Goal: Information Seeking & Learning: Find specific fact

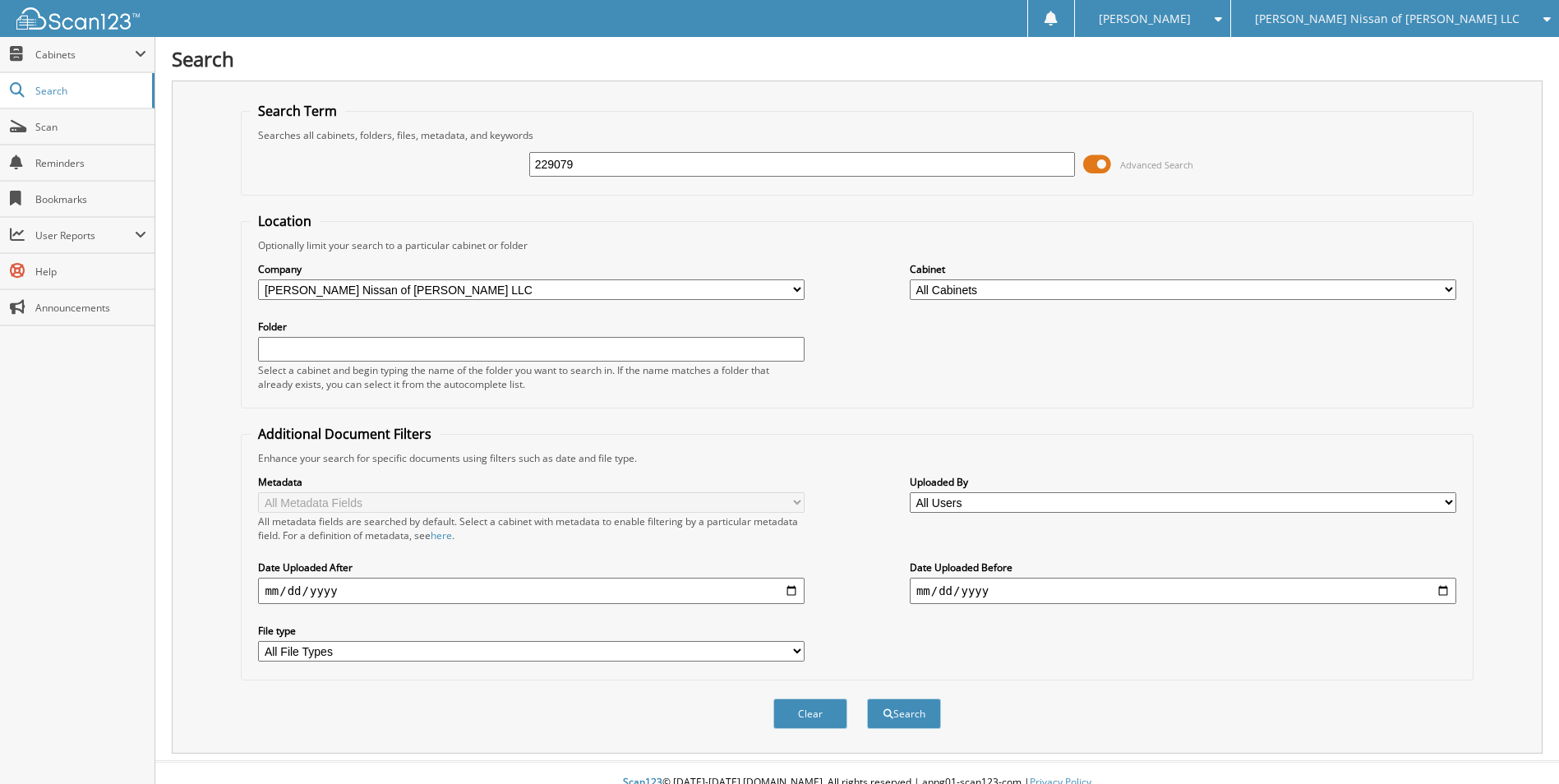
type input "229079"
click at [1109, 154] on span at bounding box center [1097, 163] width 28 height 24
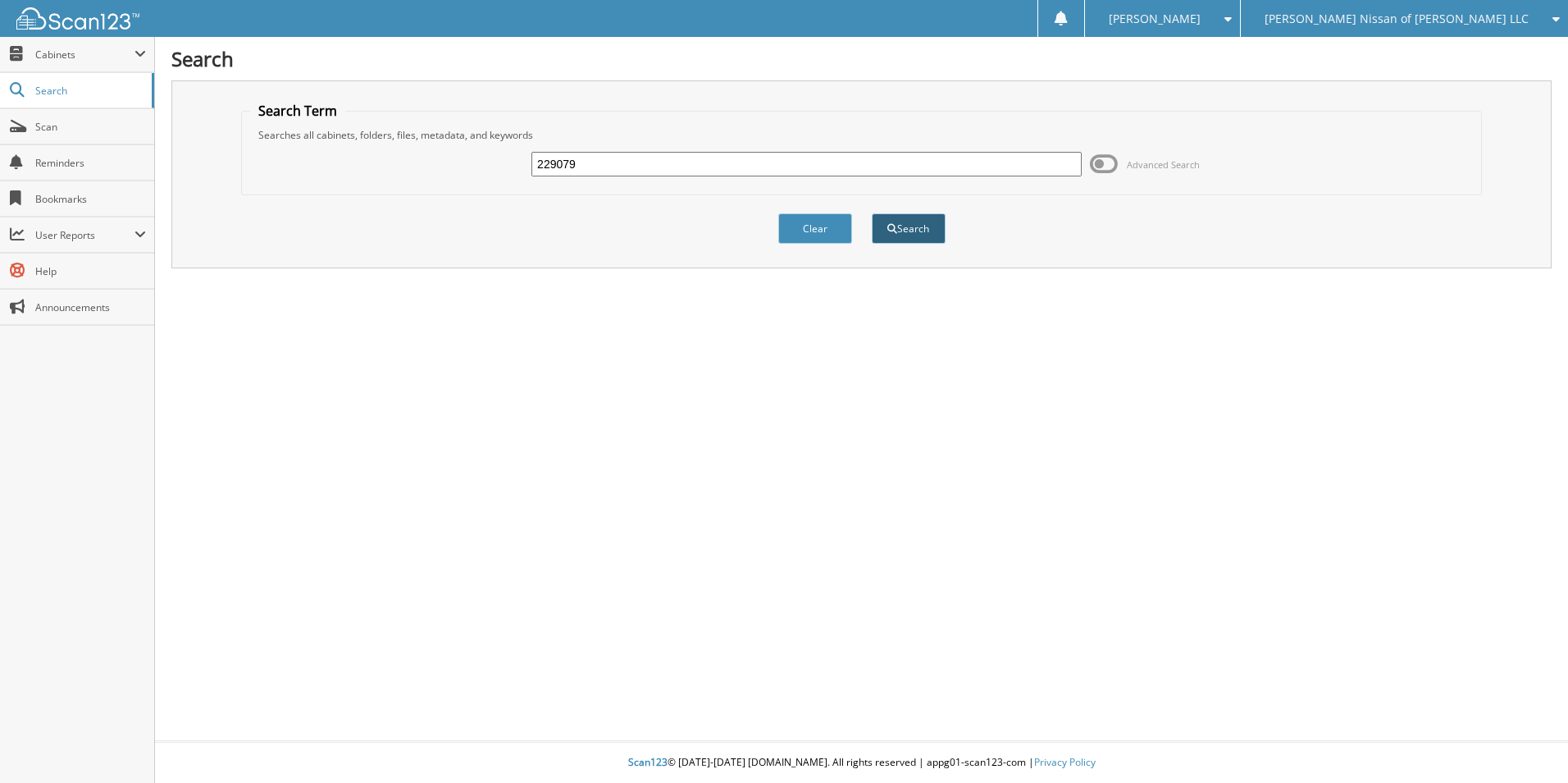
click at [902, 230] on button "Search" at bounding box center [909, 229] width 74 height 31
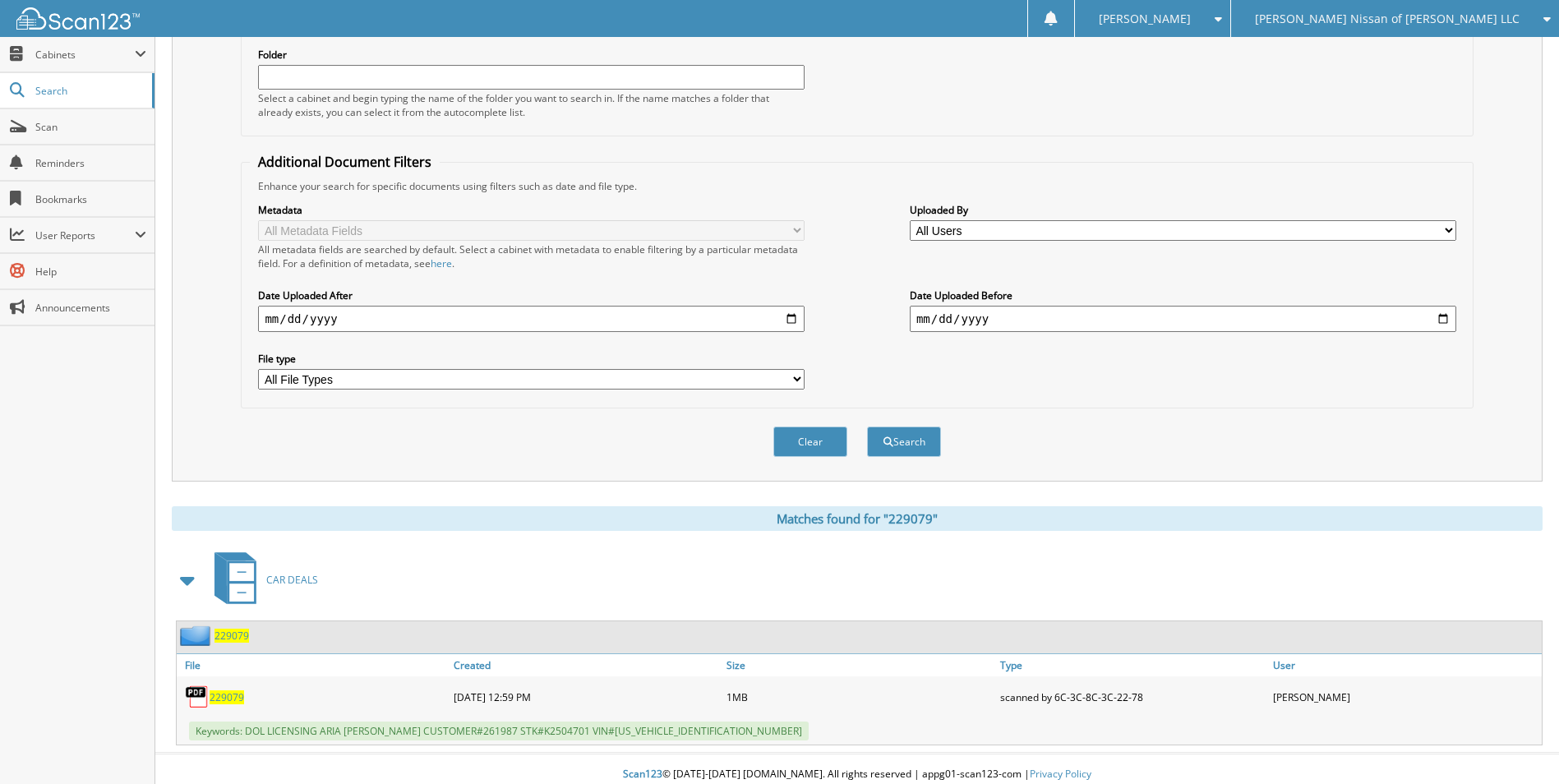
scroll to position [284, 0]
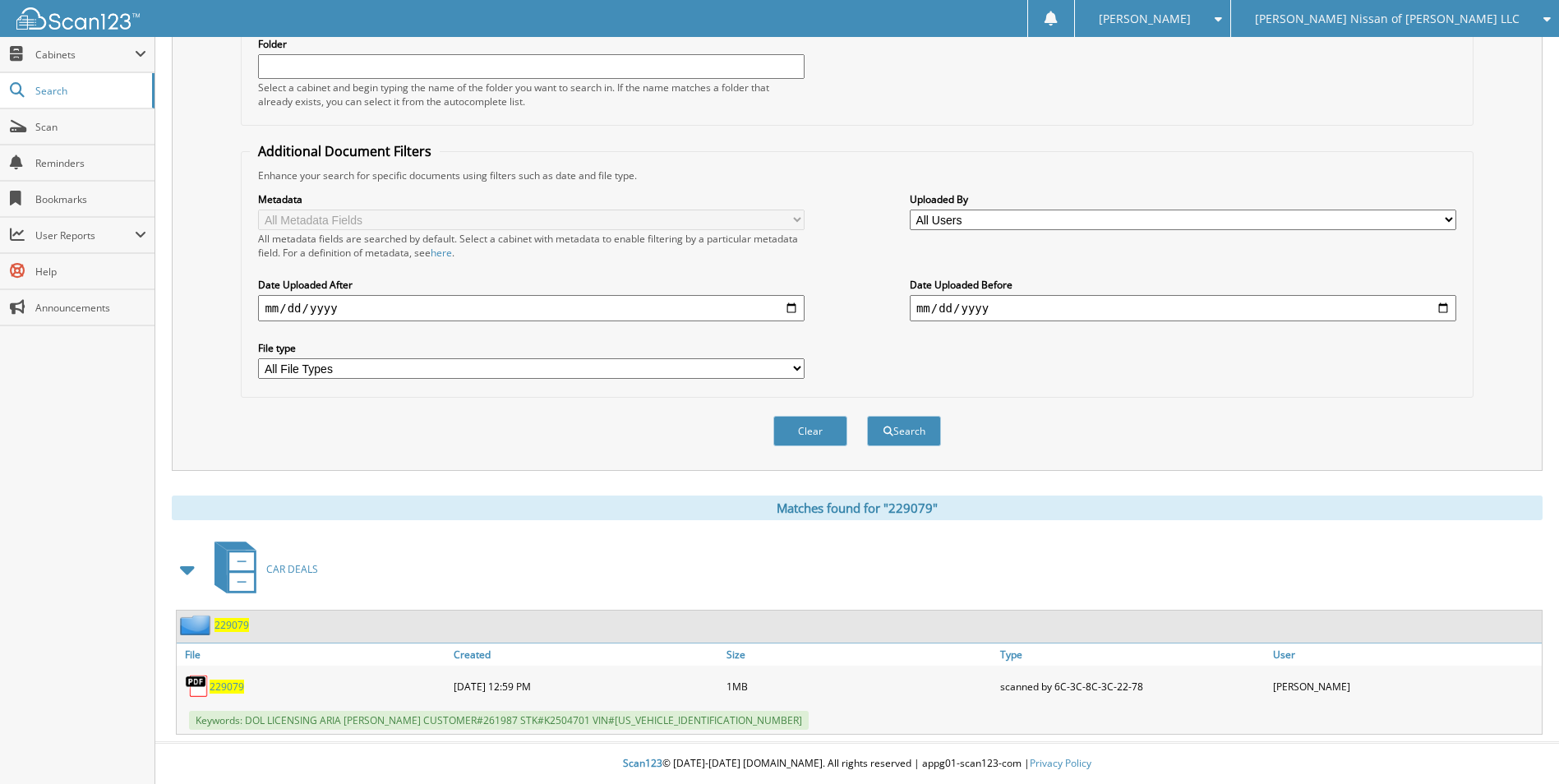
click at [231, 623] on span "229079" at bounding box center [231, 624] width 34 height 14
